Goal: Find specific page/section: Find specific page/section

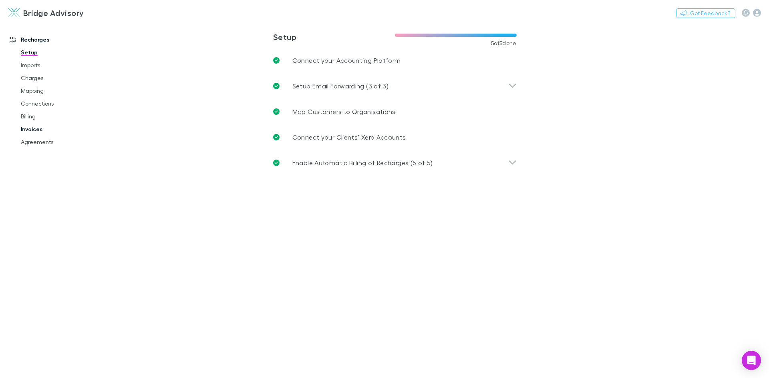
click at [32, 131] on link "Invoices" at bounding box center [60, 129] width 95 height 13
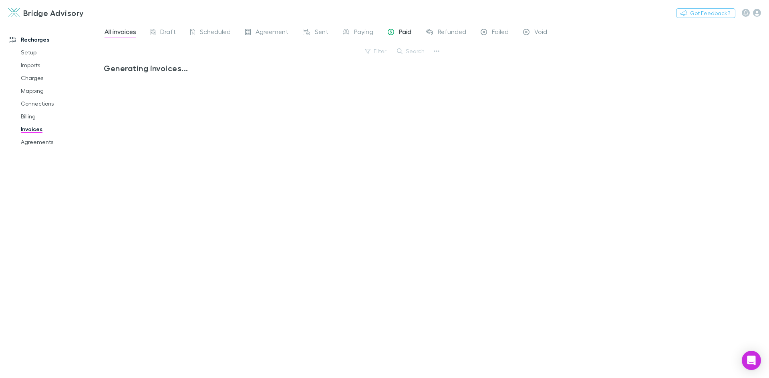
click at [399, 31] on span "Paid" at bounding box center [405, 33] width 12 height 10
click at [401, 91] on div "No invoices to show" at bounding box center [273, 217] width 338 height 309
click at [403, 29] on span "Paid" at bounding box center [405, 33] width 12 height 10
click at [420, 49] on button "Search" at bounding box center [411, 51] width 36 height 10
click at [440, 50] on button "button" at bounding box center [436, 51] width 11 height 11
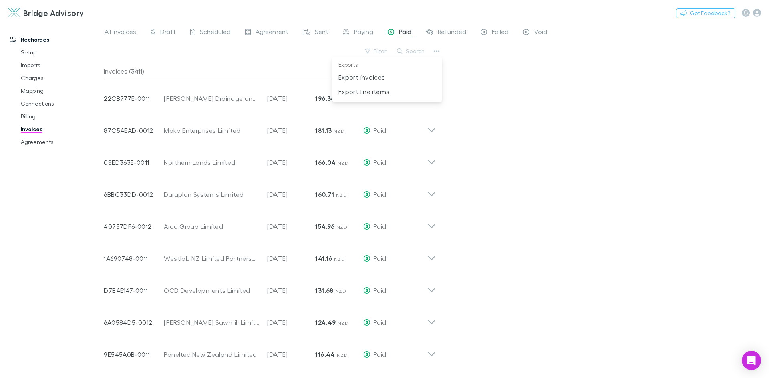
click at [541, 116] on div at bounding box center [384, 189] width 769 height 378
click at [221, 34] on span "Scheduled" at bounding box center [215, 33] width 31 height 10
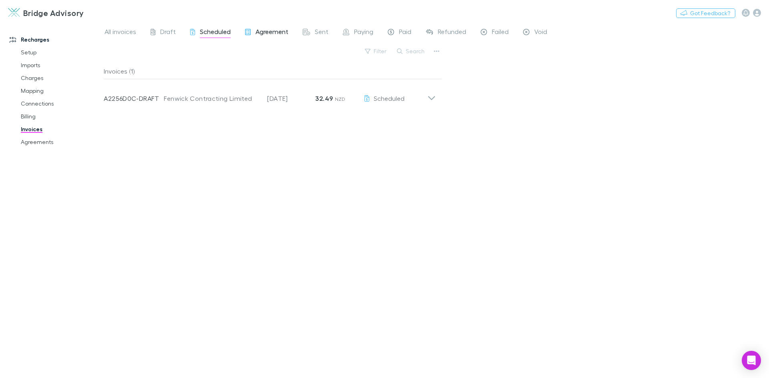
click at [283, 32] on span "Agreement" at bounding box center [272, 33] width 33 height 10
